Goal: Information Seeking & Learning: Find specific fact

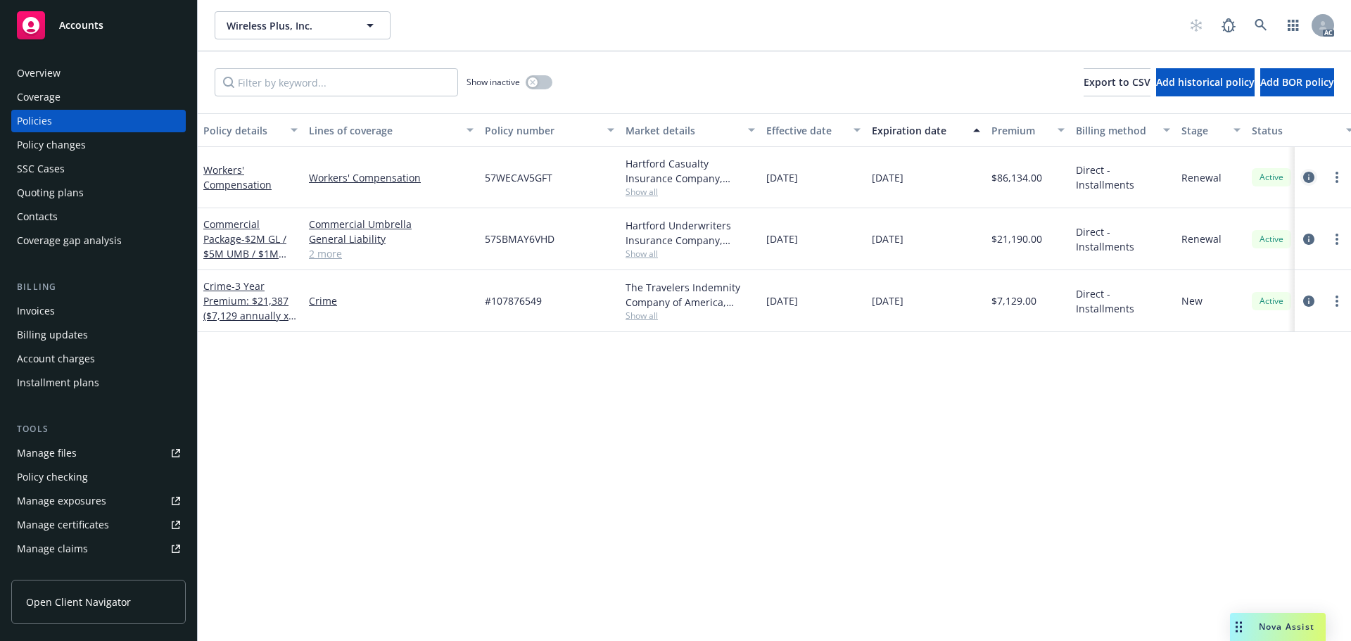
click at [1306, 179] on icon "circleInformation" at bounding box center [1308, 177] width 11 height 11
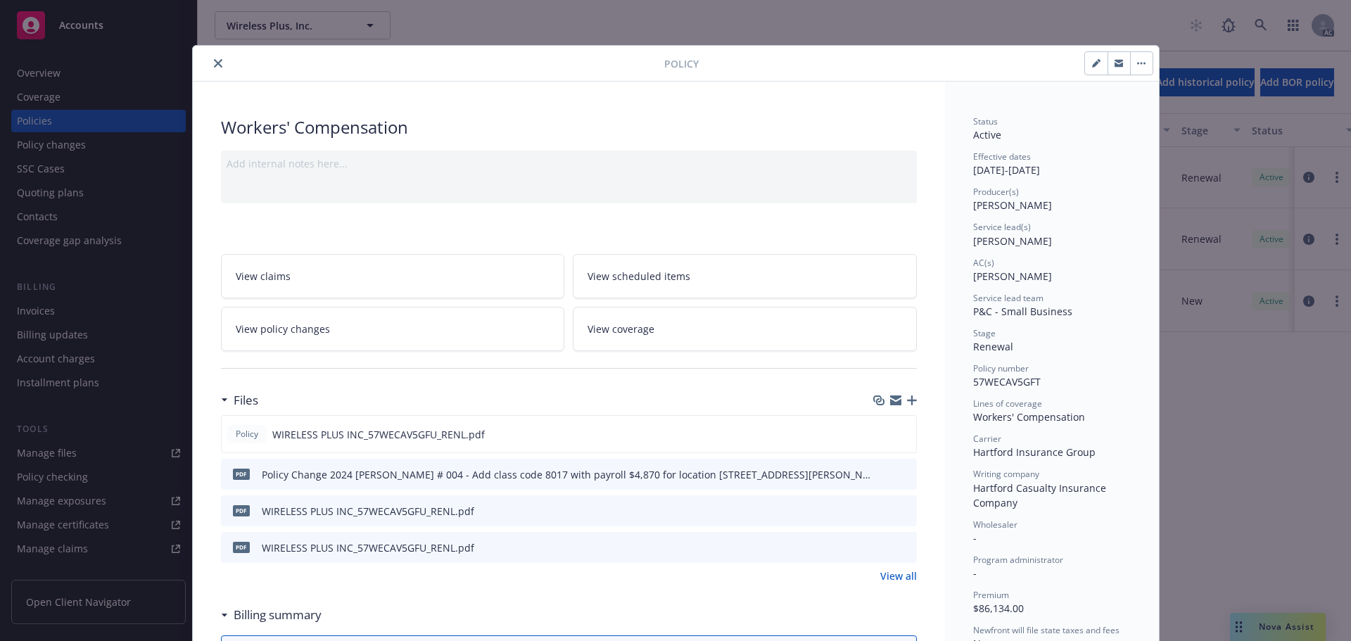
click at [214, 63] on icon "close" at bounding box center [218, 63] width 8 height 8
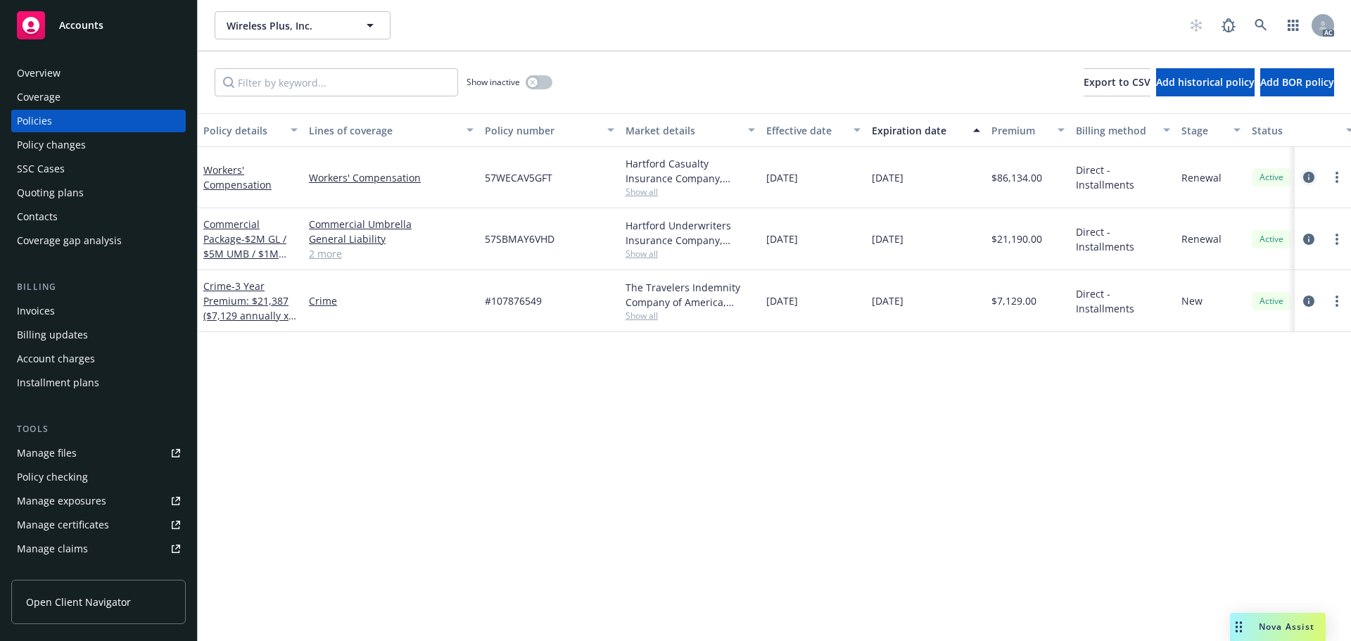
click at [1310, 173] on icon "circleInformation" at bounding box center [1308, 177] width 11 height 11
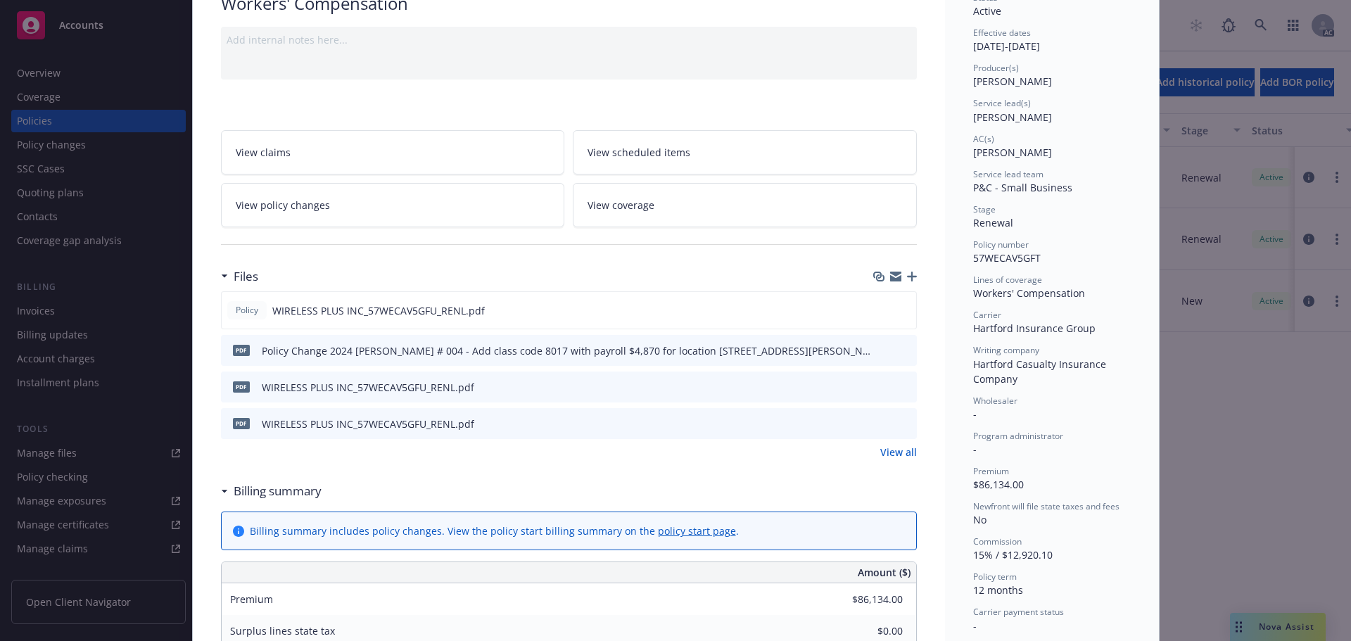
scroll to position [141, 0]
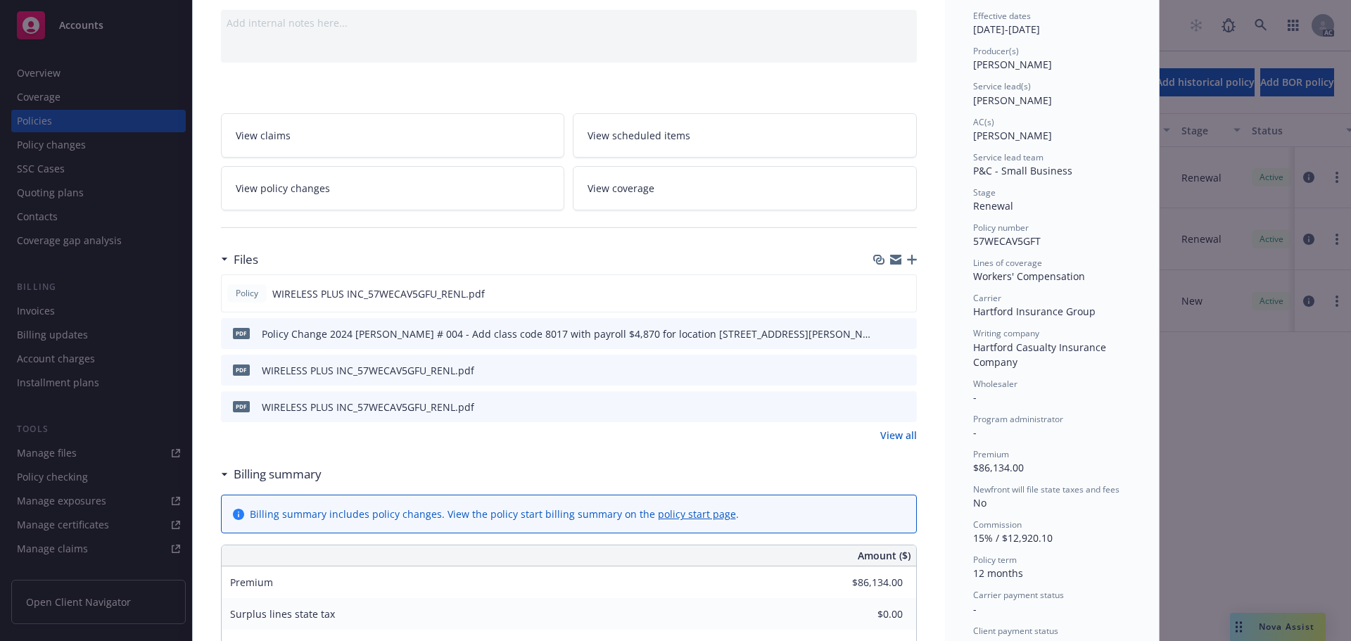
click at [890, 436] on link "View all" at bounding box center [898, 435] width 37 height 15
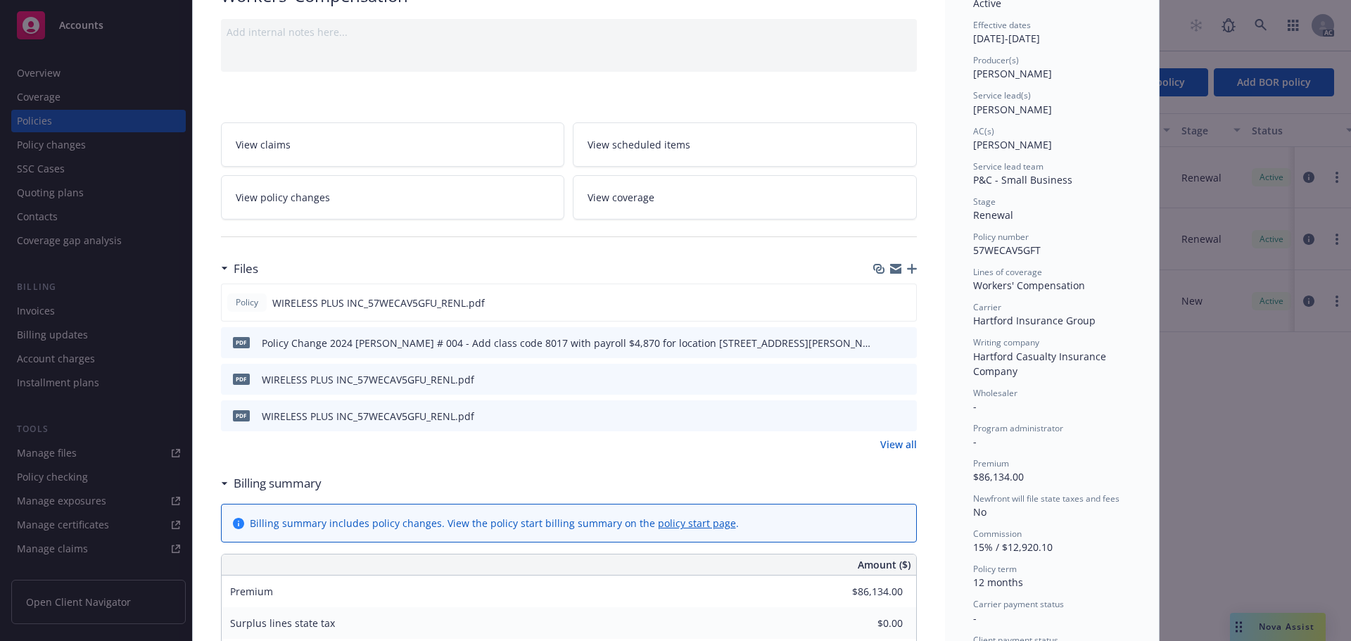
scroll to position [141, 0]
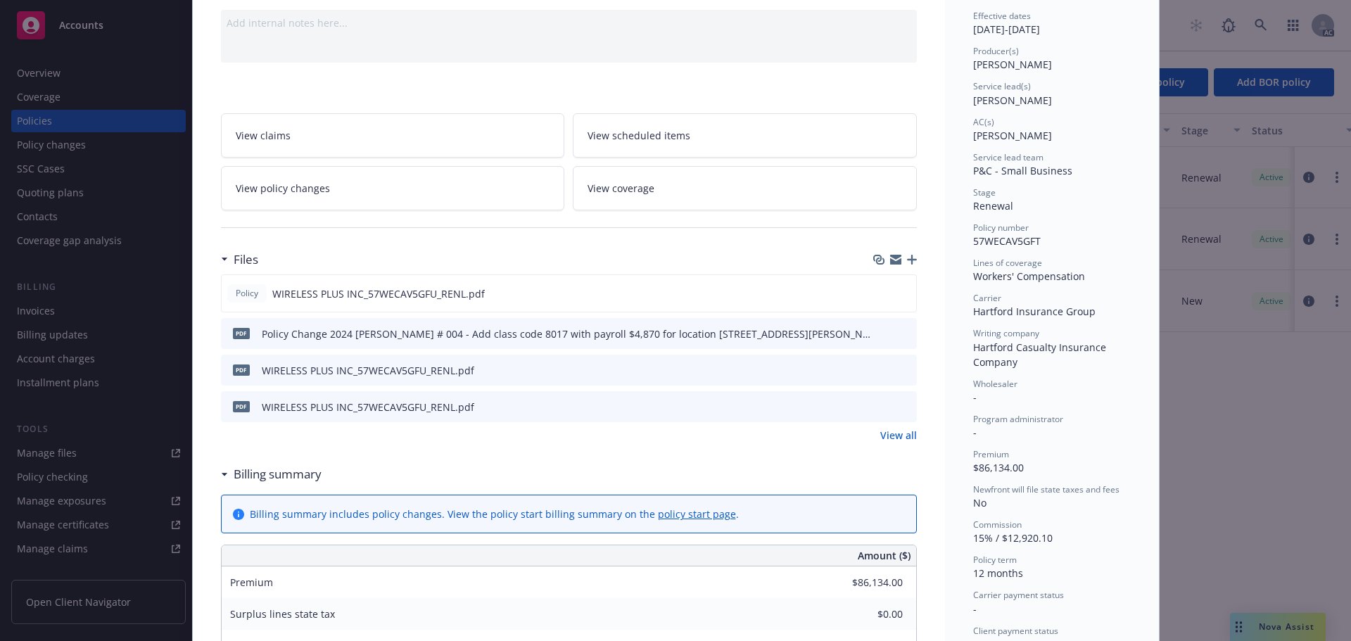
click at [358, 369] on div "WIRELESS PLUS INC_57WECAV5GFU_RENL.pdf" at bounding box center [368, 370] width 213 height 15
click at [899, 291] on icon "preview file" at bounding box center [903, 293] width 13 height 10
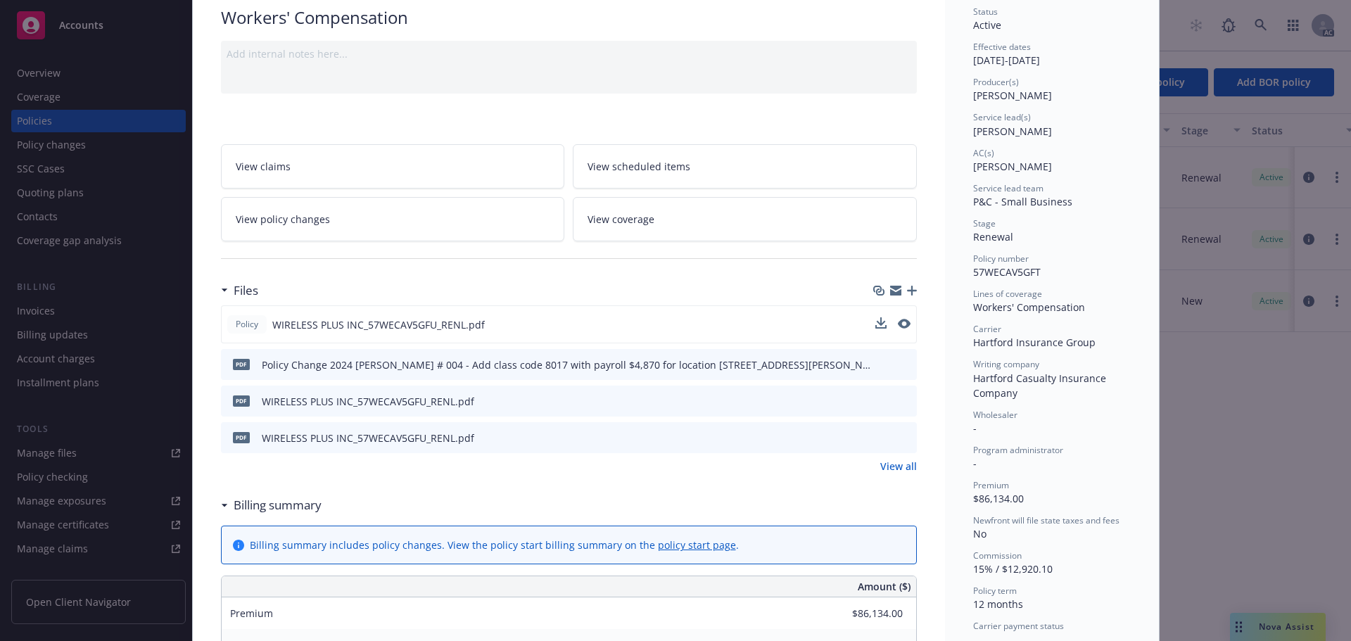
scroll to position [238, 0]
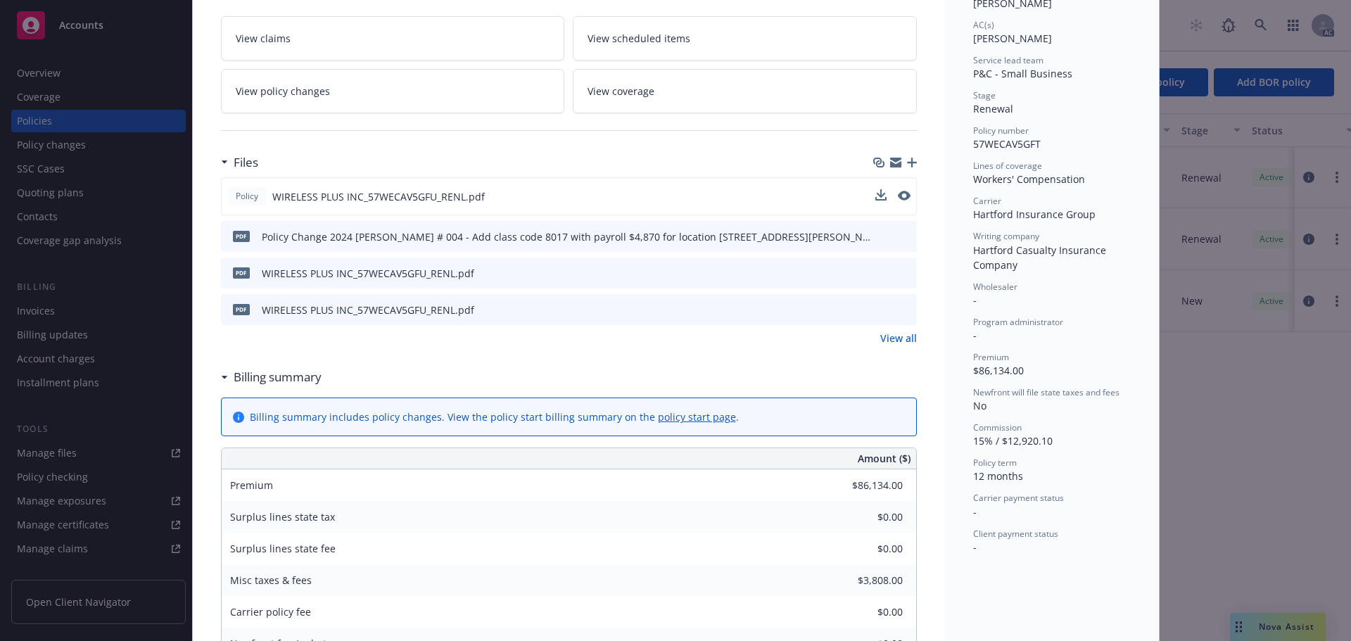
click at [887, 336] on link "View all" at bounding box center [898, 338] width 37 height 15
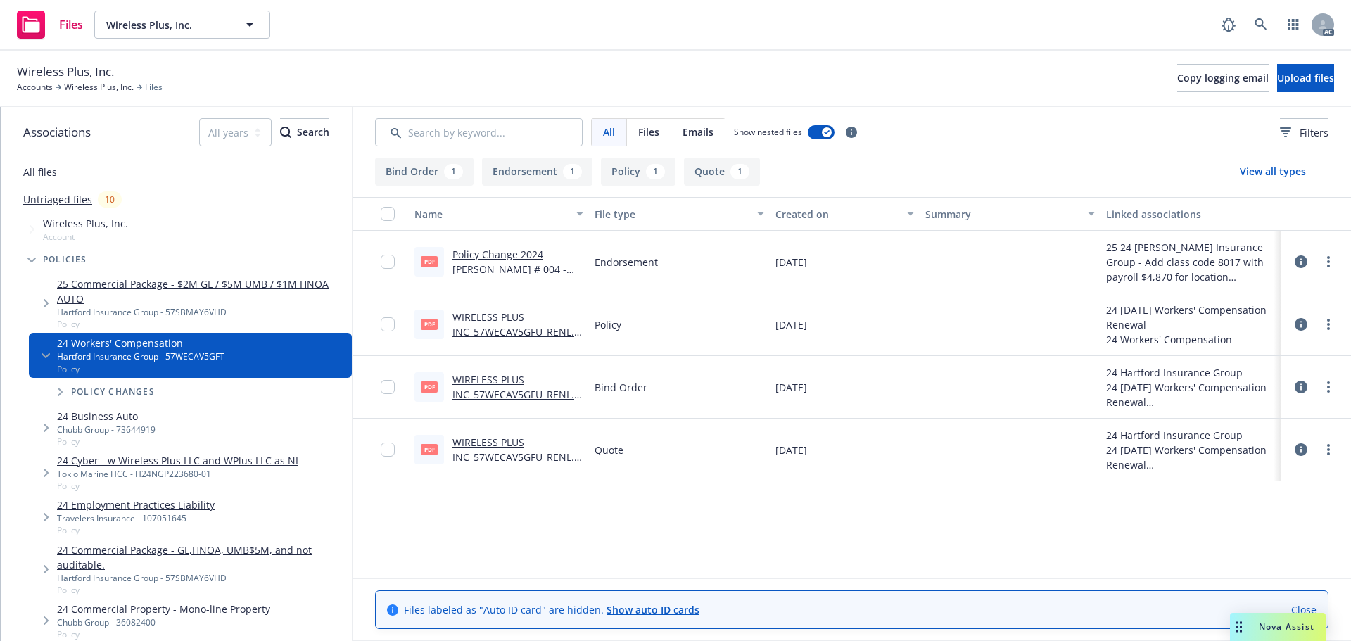
click at [691, 135] on span "Emails" at bounding box center [698, 132] width 31 height 15
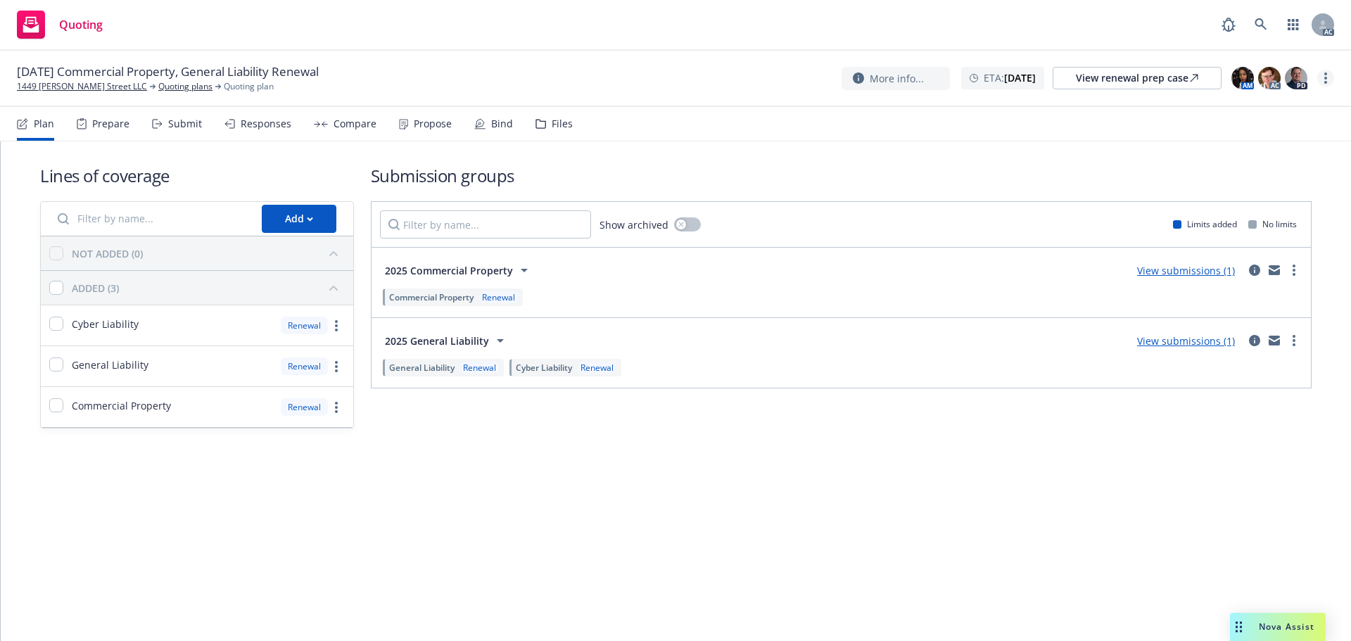
click at [1330, 78] on link "more" at bounding box center [1325, 78] width 17 height 17
click at [1255, 101] on link "Copy logging email" at bounding box center [1255, 107] width 157 height 28
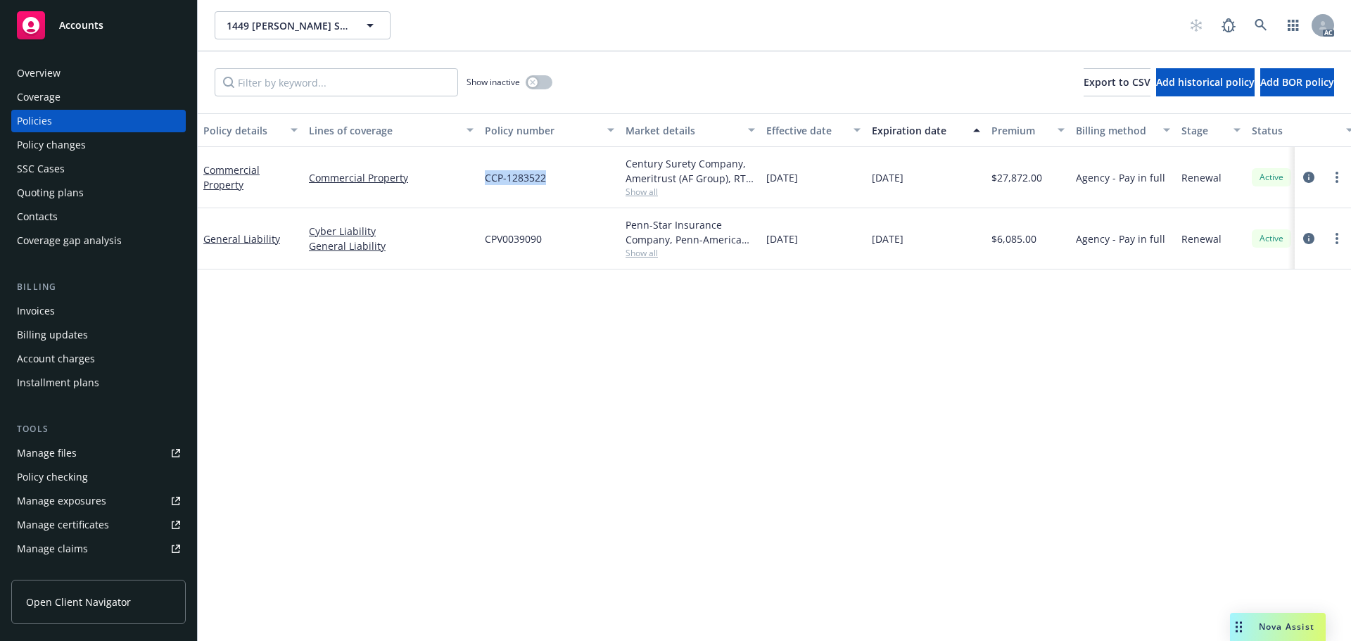
drag, startPoint x: 559, startPoint y: 173, endPoint x: 481, endPoint y: 171, distance: 77.4
click at [481, 171] on div "CCP-1283522" at bounding box center [549, 177] width 141 height 61
copy span "CCP-1283522"
drag, startPoint x: 556, startPoint y: 241, endPoint x: 486, endPoint y: 241, distance: 70.4
click at [486, 241] on div "CPV0039090" at bounding box center [549, 238] width 141 height 61
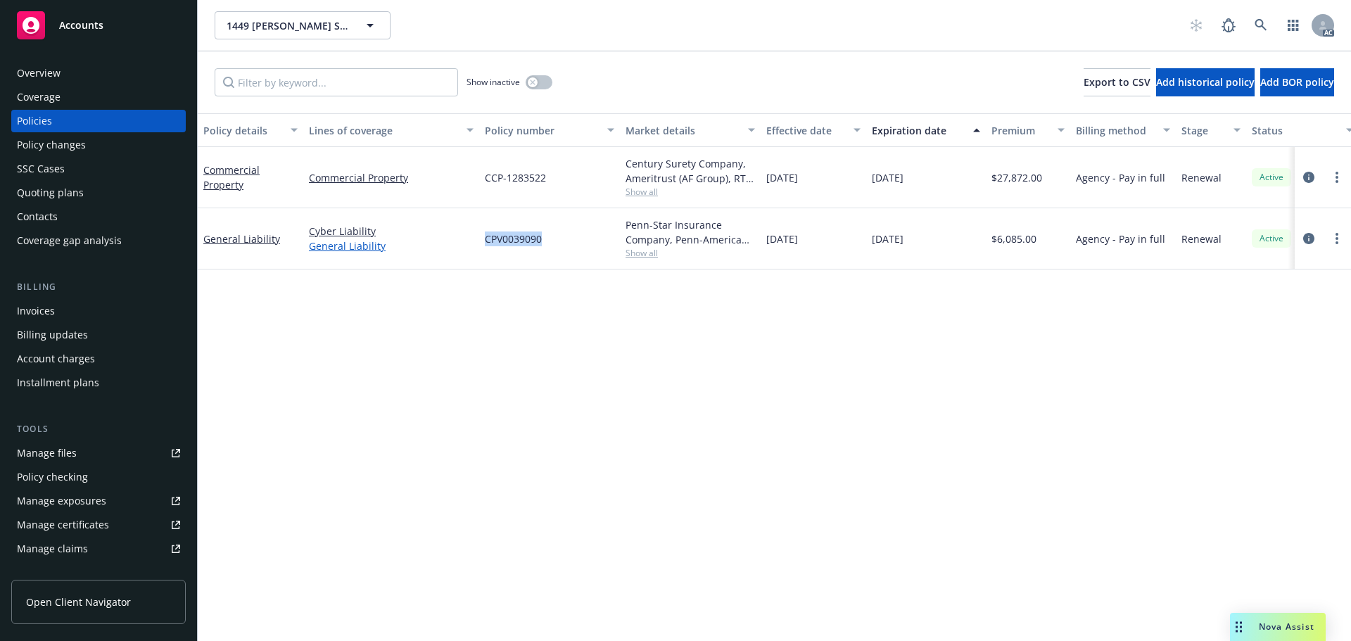
copy span "CPV0039090"
click at [512, 327] on div "Policy details Lines of coverage Policy number Market details Effective date Ex…" at bounding box center [774, 377] width 1153 height 528
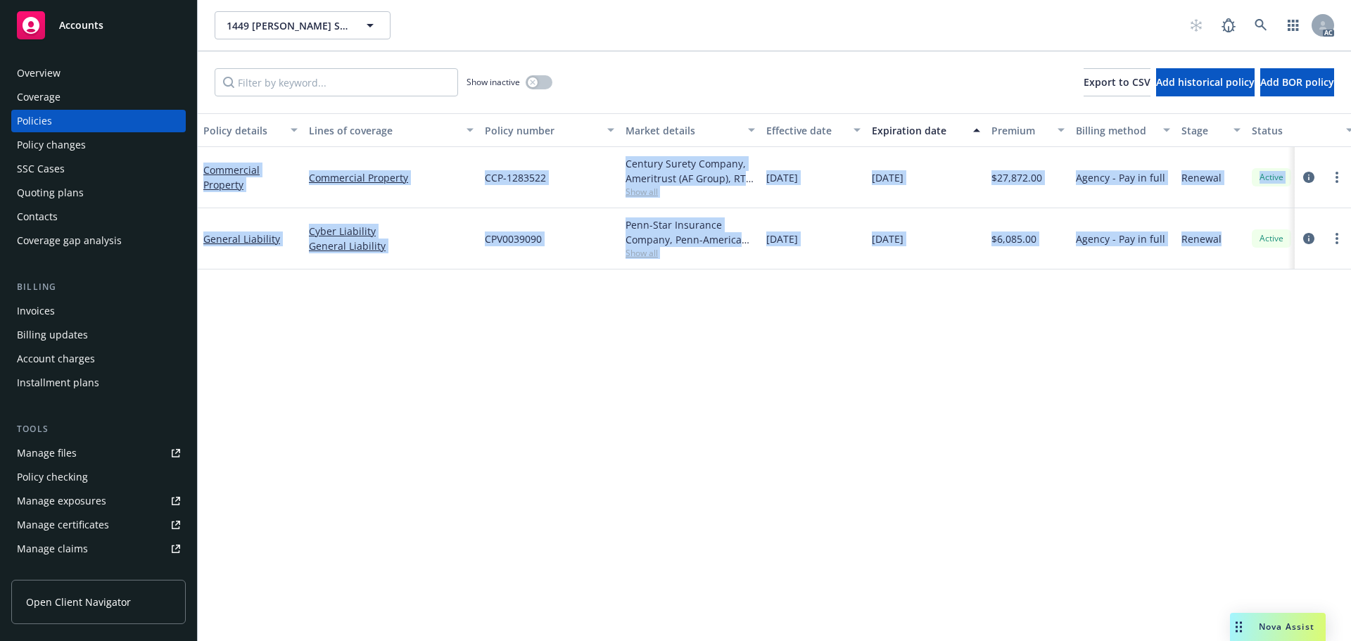
drag, startPoint x: 200, startPoint y: 160, endPoint x: 1235, endPoint y: 265, distance: 1040.6
click at [1235, 260] on div "Commercial Property Commercial Property CCP-1283522 Century Surety Company, Ame…" at bounding box center [877, 203] width 1358 height 113
click at [646, 191] on span "Show all" at bounding box center [690, 192] width 129 height 12
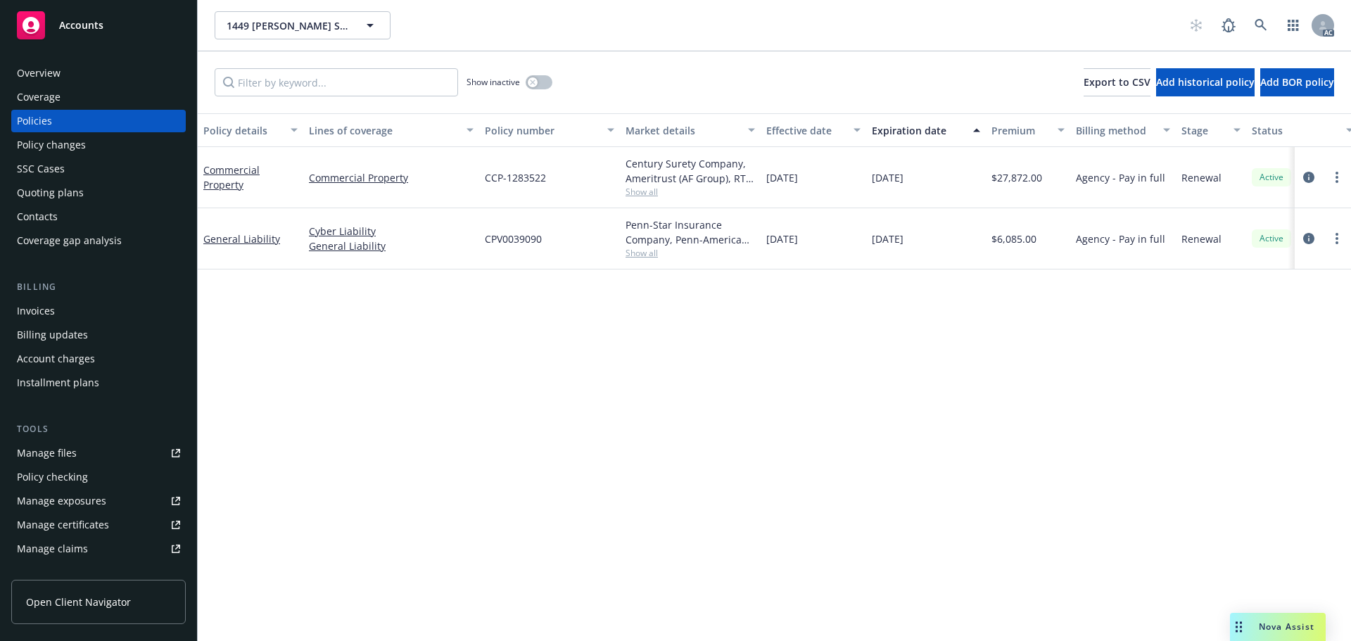
click at [804, 336] on div "Policy details Lines of coverage Policy number Market details Effective date Ex…" at bounding box center [774, 377] width 1153 height 528
click at [1308, 182] on icon "circleInformation" at bounding box center [1308, 177] width 11 height 11
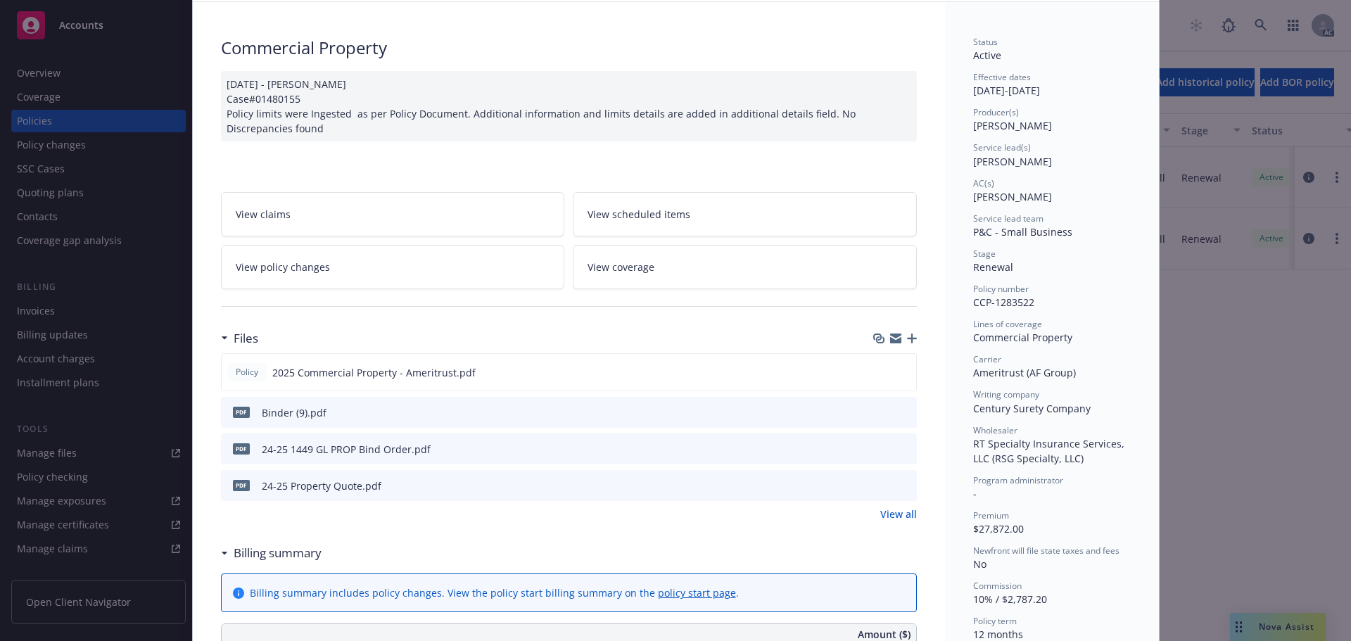
scroll to position [70, 0]
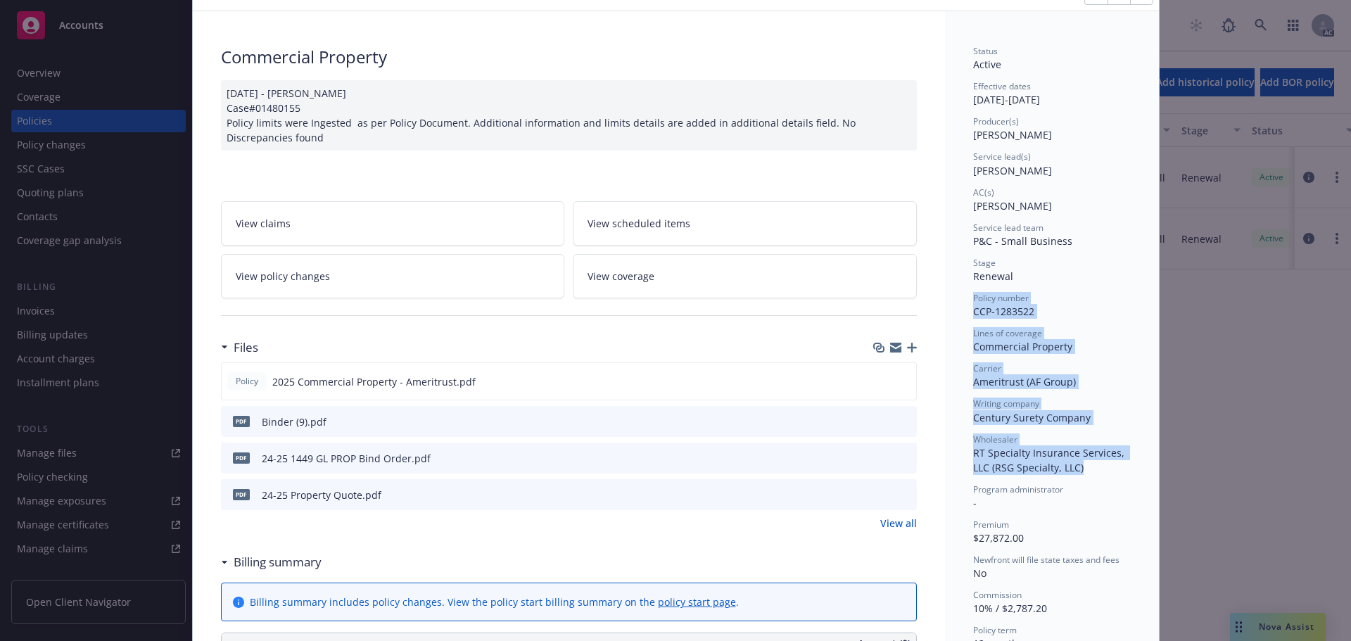
drag, startPoint x: 962, startPoint y: 303, endPoint x: 1098, endPoint y: 474, distance: 218.4
copy div "Policy number CCP-1283522 Lines of coverage Commercial Property Carrier Ameritr…"
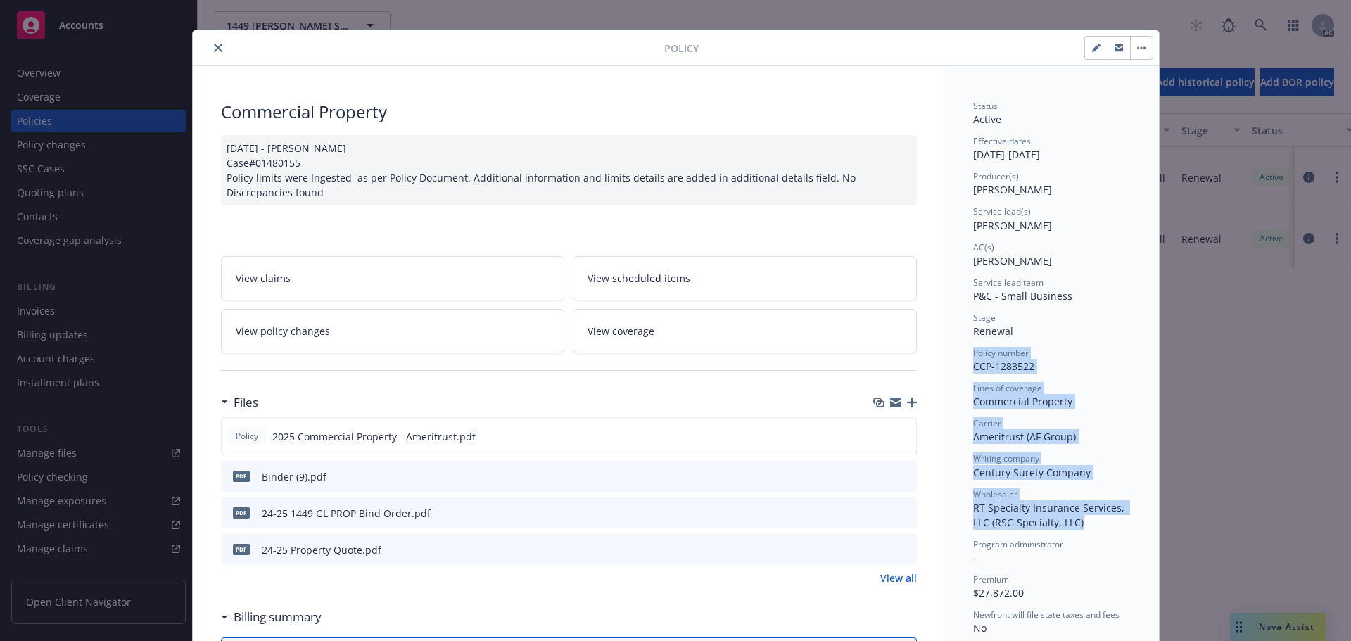
scroll to position [0, 0]
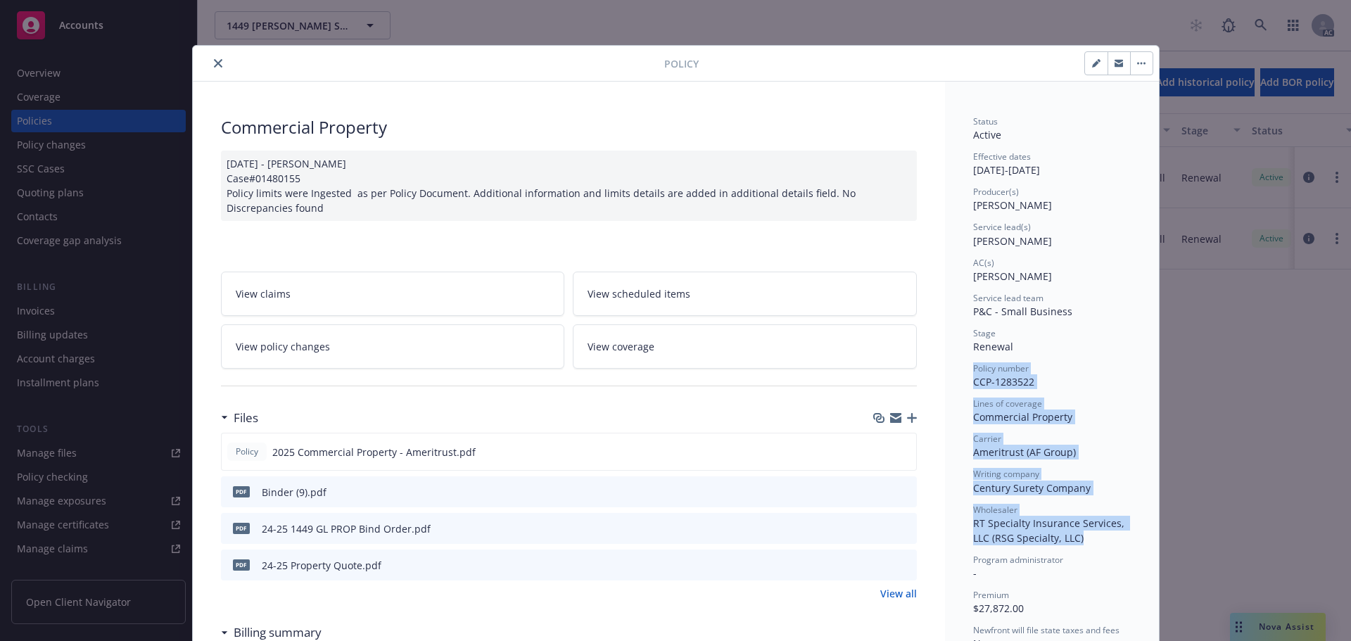
click at [214, 61] on icon "close" at bounding box center [218, 63] width 8 height 8
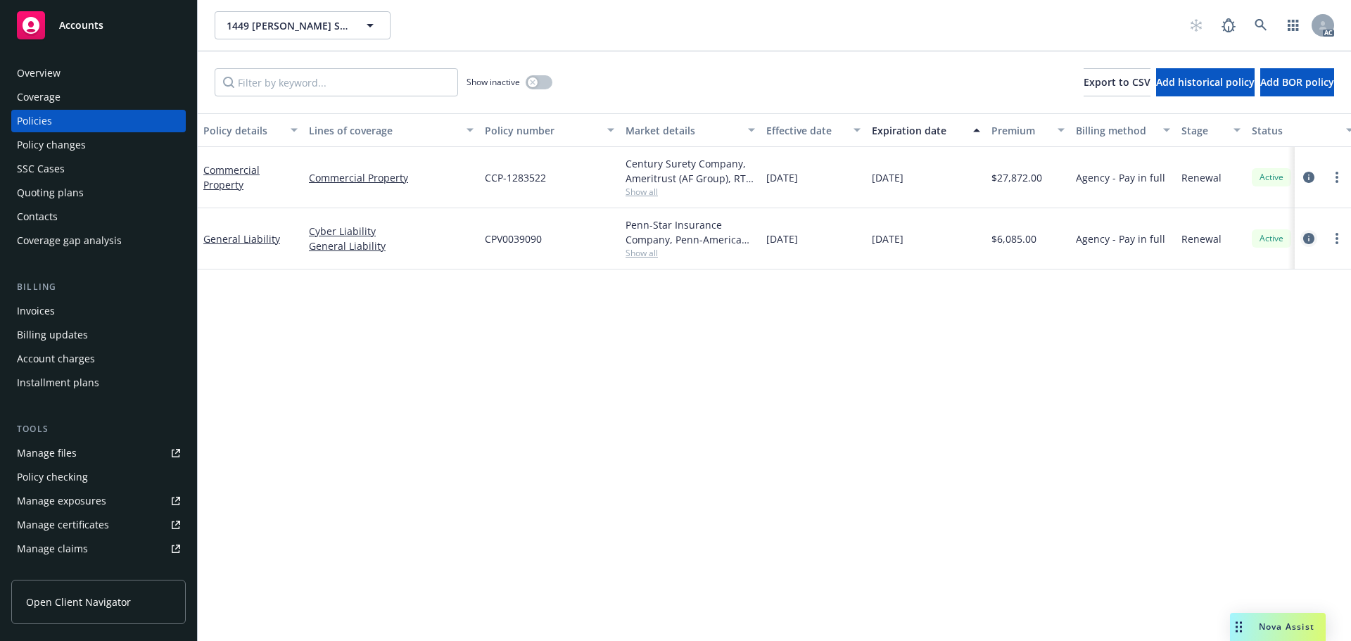
drag, startPoint x: 1305, startPoint y: 234, endPoint x: 1313, endPoint y: 237, distance: 8.2
click at [1308, 236] on link "circleInformation" at bounding box center [1309, 238] width 17 height 17
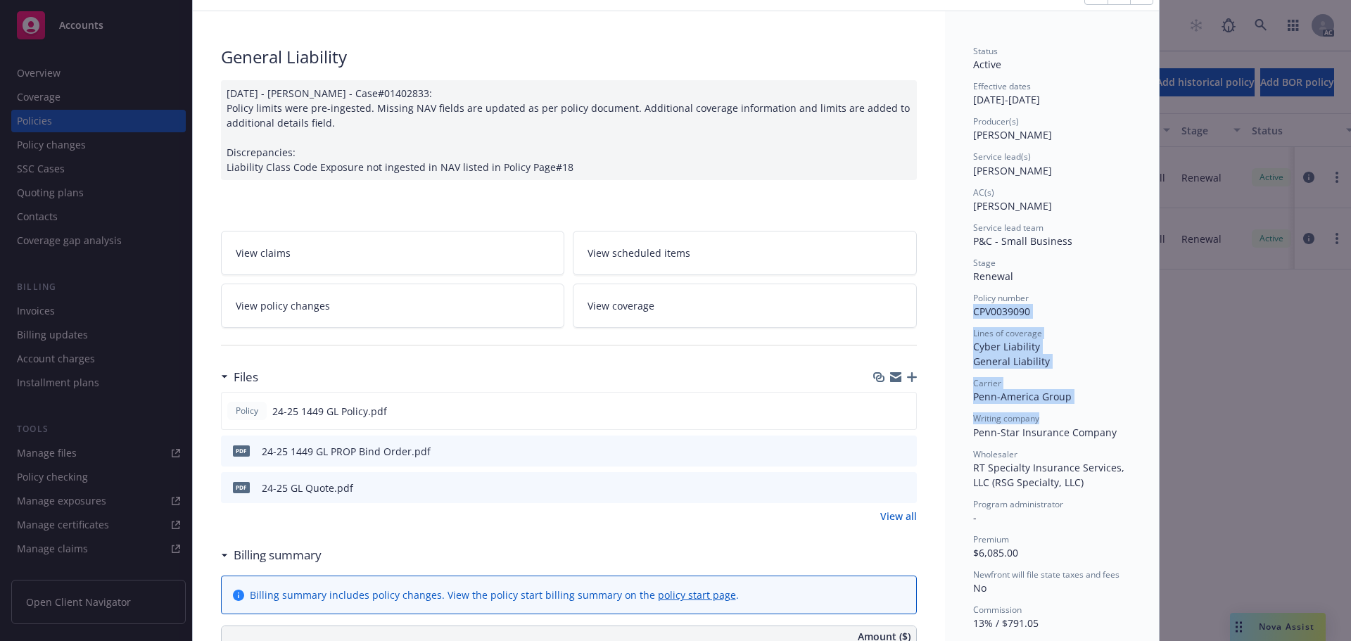
scroll to position [141, 0]
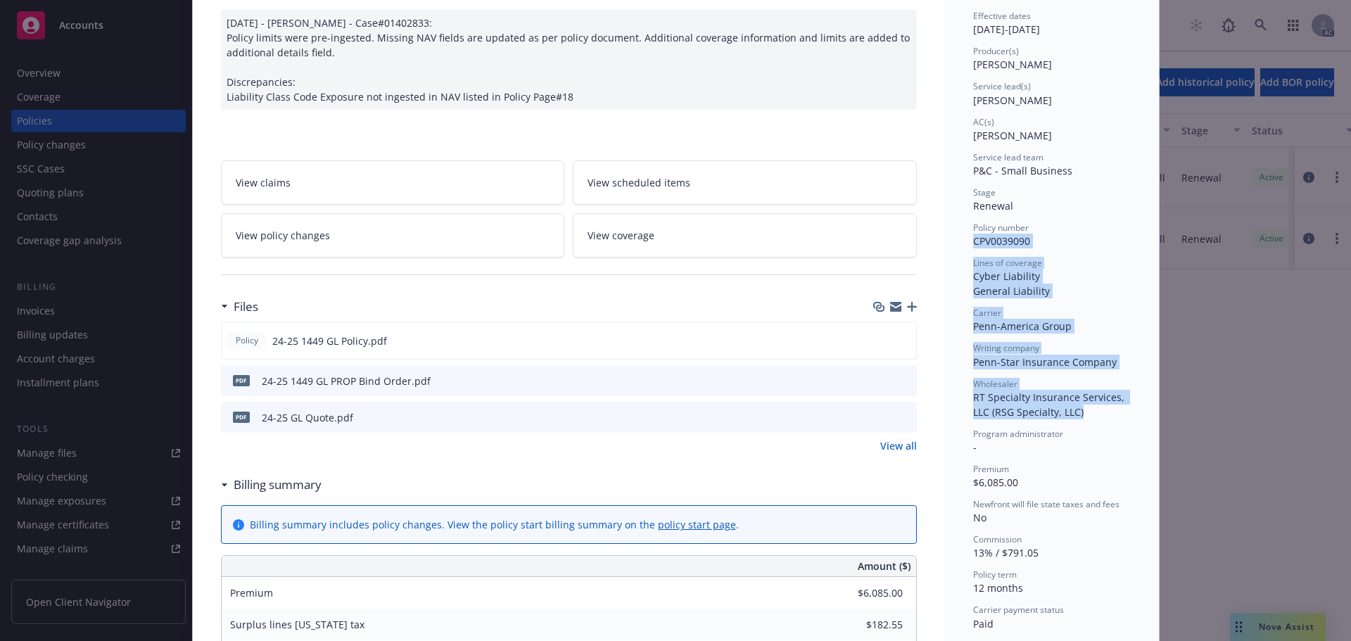
drag, startPoint x: 964, startPoint y: 382, endPoint x: 1106, endPoint y: 419, distance: 146.1
copy div "CPV0039090 Lines of coverage Cyber Liability General Liability Carrier Penn-Ame…"
